Goal: Information Seeking & Learning: Learn about a topic

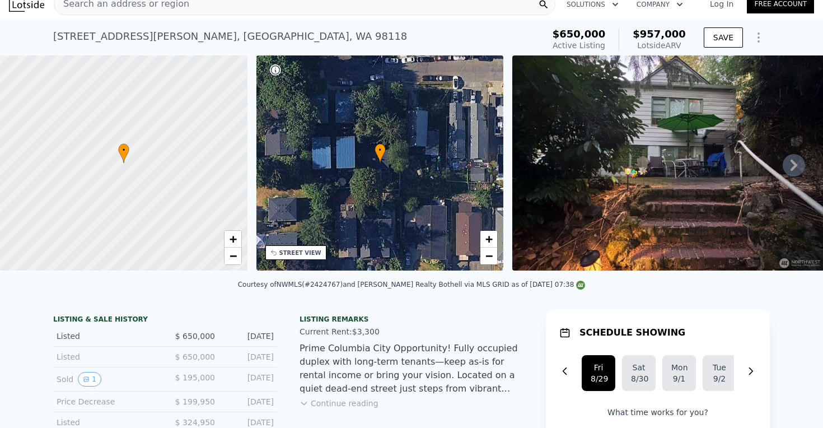
scroll to position [15, 0]
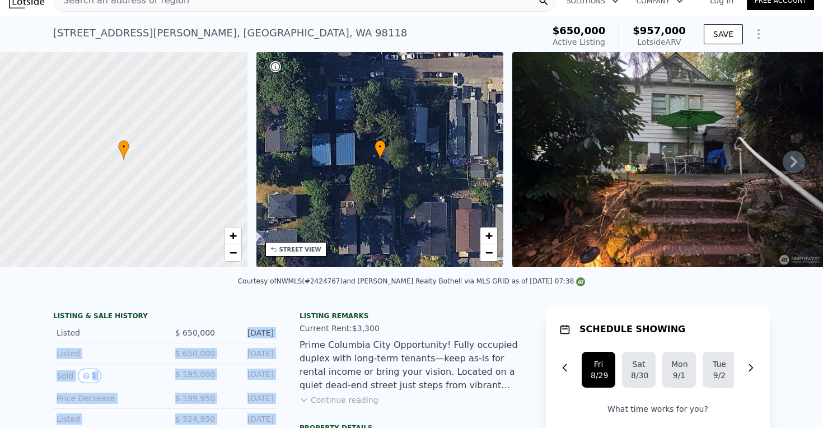
drag, startPoint x: 225, startPoint y: 334, endPoint x: 313, endPoint y: 298, distance: 95.6
click at [259, 346] on div "Listed $ 650,000 [DATE]" at bounding box center [165, 353] width 224 height 21
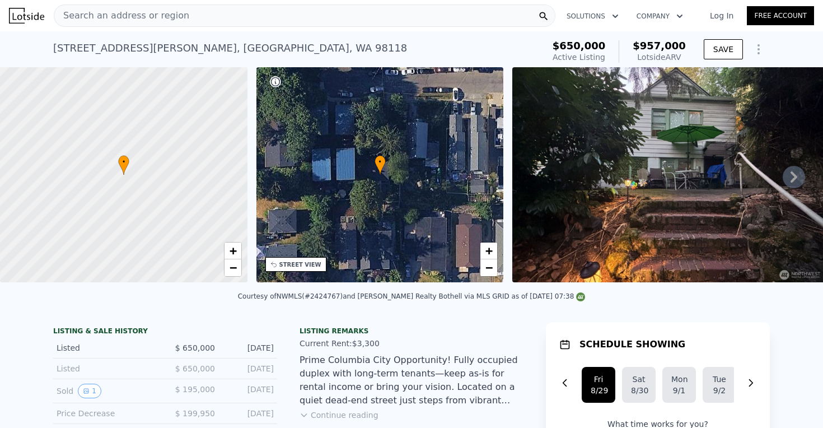
scroll to position [0, 0]
click at [311, 23] on div "Search an address or region" at bounding box center [304, 15] width 501 height 22
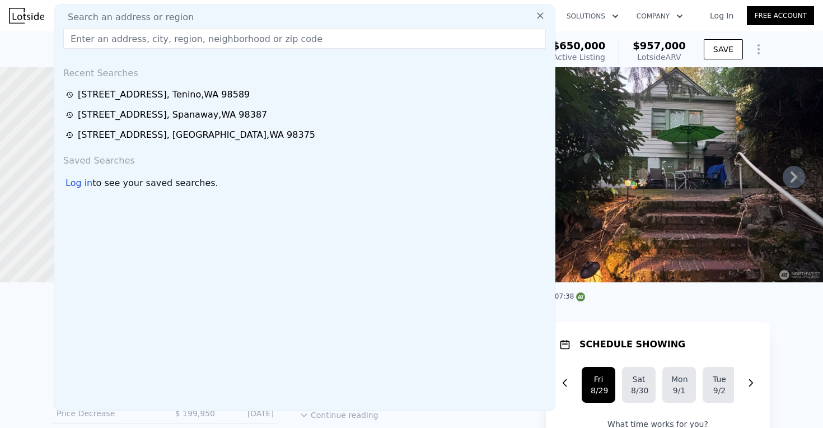
click at [306, 35] on input "text" at bounding box center [304, 39] width 482 height 20
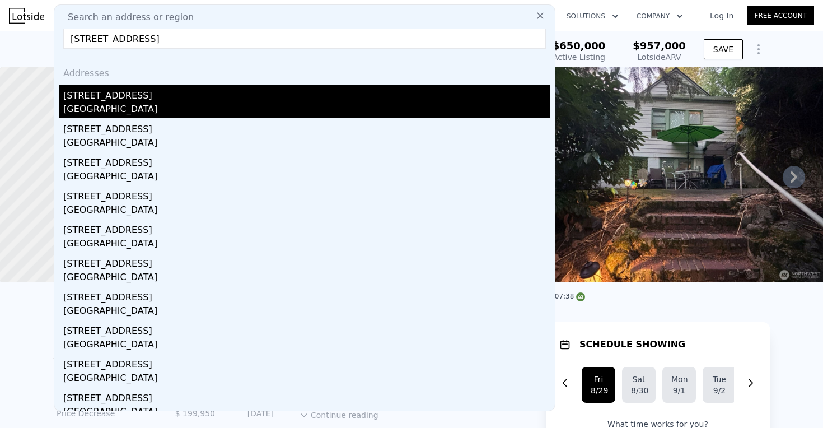
type input "[STREET_ADDRESS]"
click at [142, 109] on div "[GEOGRAPHIC_DATA]" at bounding box center [306, 110] width 487 height 16
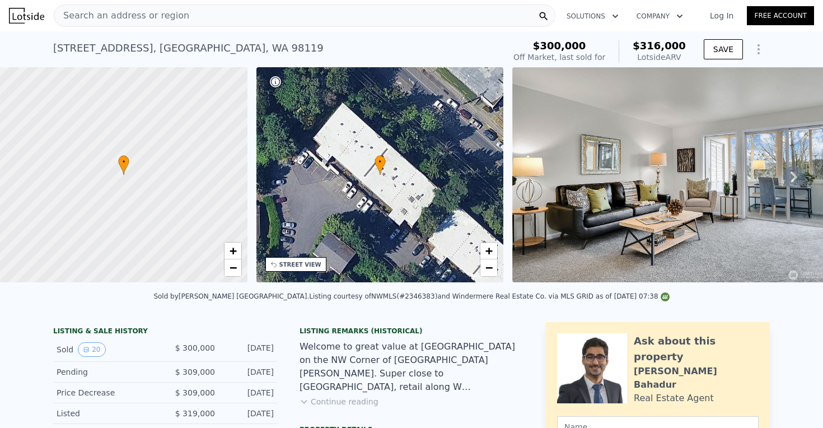
click at [103, 18] on span "Search an address or region" at bounding box center [121, 15] width 135 height 13
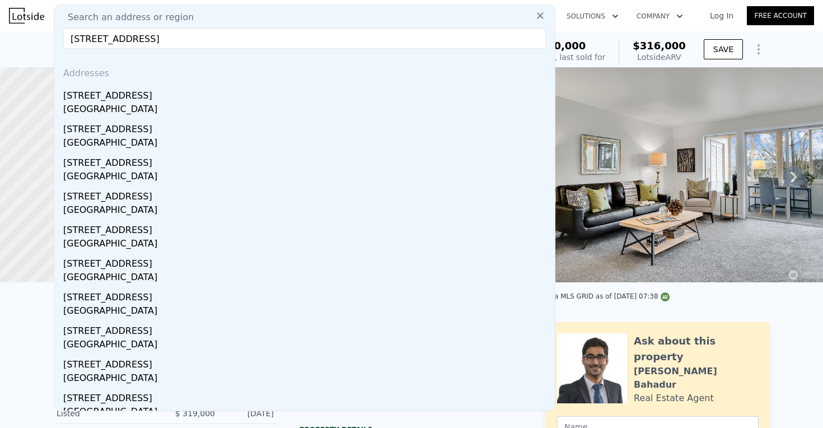
click at [175, 37] on input "[STREET_ADDRESS]" at bounding box center [304, 39] width 482 height 20
click at [173, 43] on input "[STREET_ADDRESS]" at bounding box center [304, 39] width 482 height 20
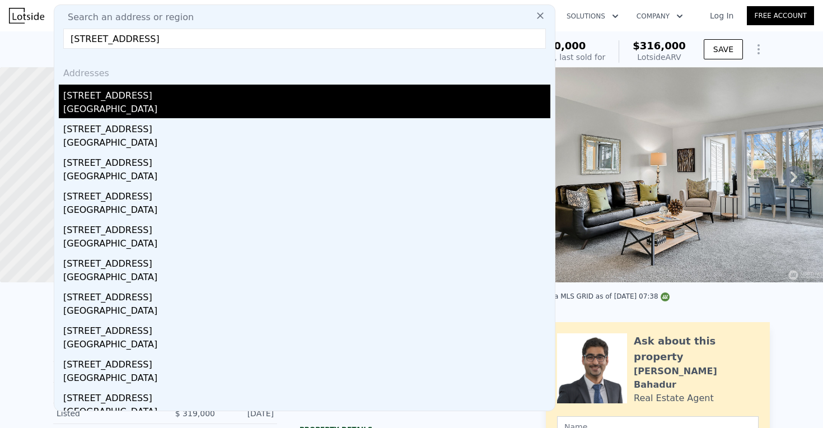
type input "[STREET_ADDRESS]"
click at [152, 101] on div "[STREET_ADDRESS]" at bounding box center [306, 94] width 487 height 18
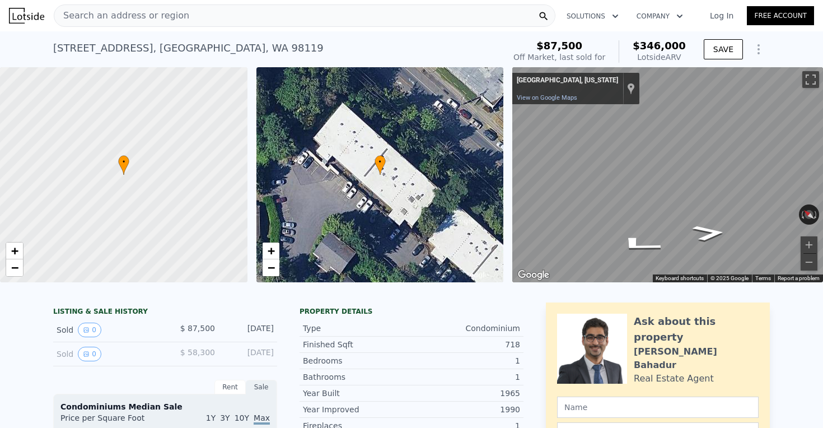
click at [354, 11] on div "Search an address or region" at bounding box center [304, 15] width 501 height 22
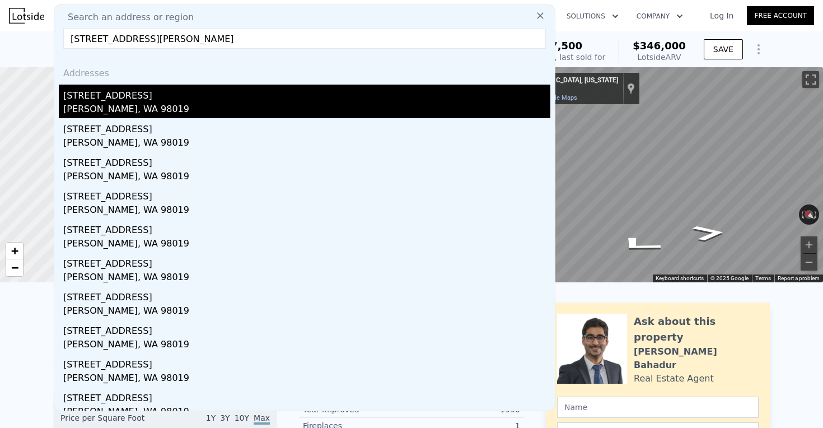
type input "[STREET_ADDRESS][PERSON_NAME]"
click at [259, 99] on div "[STREET_ADDRESS]" at bounding box center [306, 94] width 487 height 18
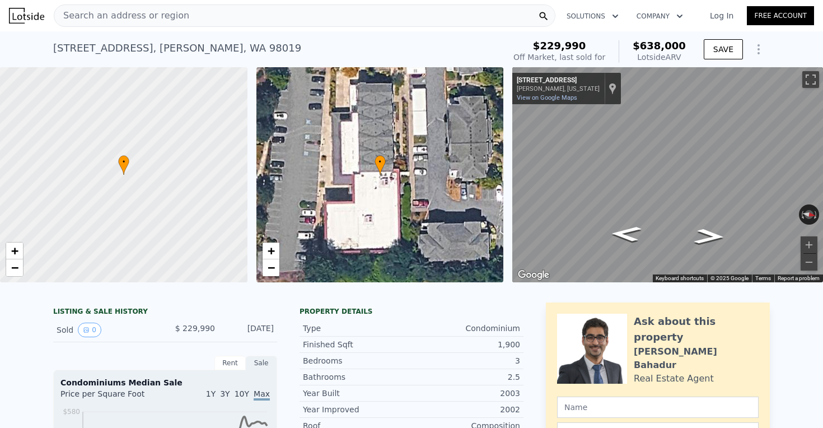
click at [198, 17] on div "Search an address or region" at bounding box center [304, 15] width 501 height 22
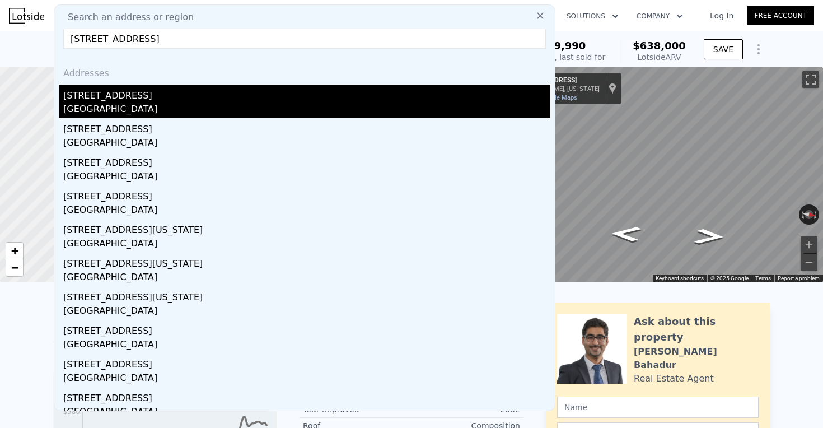
type input "[STREET_ADDRESS]"
click at [210, 107] on div "[GEOGRAPHIC_DATA]" at bounding box center [306, 110] width 487 height 16
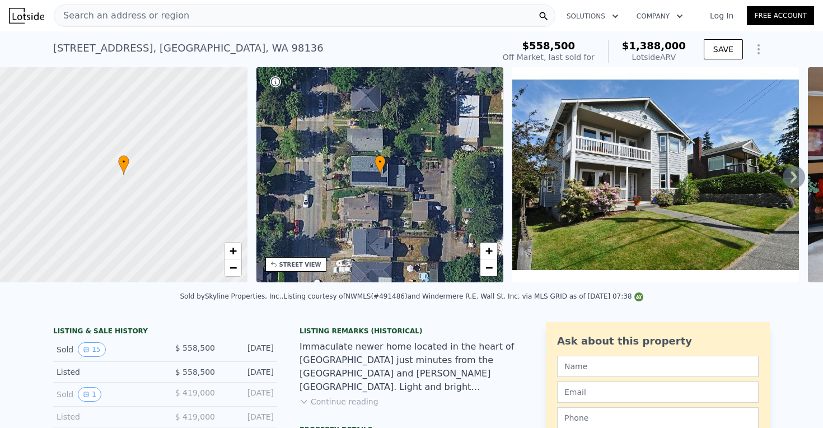
click at [413, 14] on div "Search an address or region" at bounding box center [304, 15] width 501 height 22
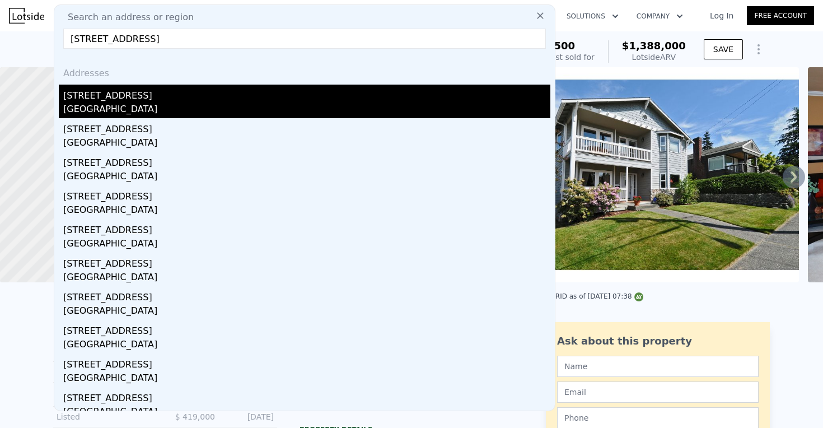
type input "[STREET_ADDRESS]"
click at [130, 91] on div "[STREET_ADDRESS]" at bounding box center [306, 94] width 487 height 18
